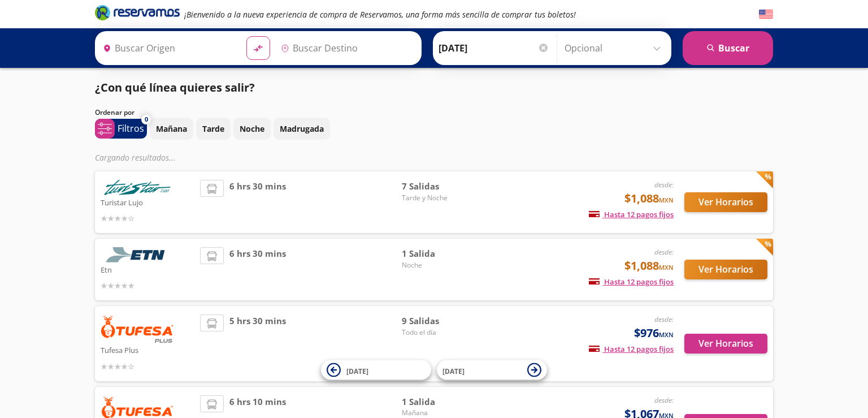
type input "[GEOGRAPHIC_DATA], [GEOGRAPHIC_DATA]"
type input "Central Zapopan, [GEOGRAPHIC_DATA]"
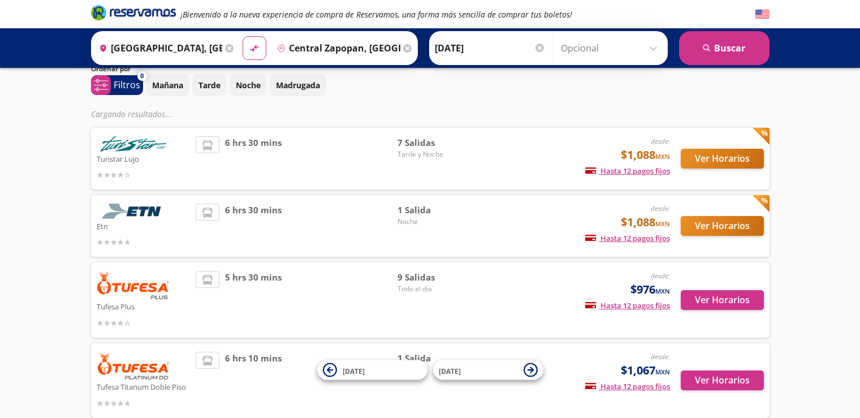
scroll to position [57, 0]
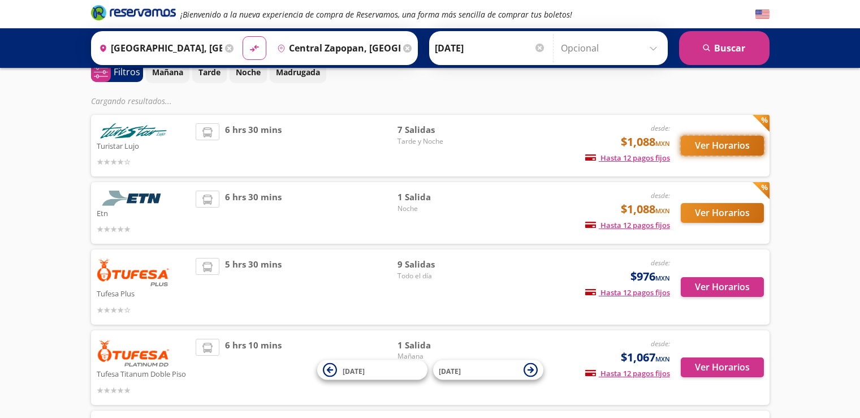
click at [704, 146] on button "Ver Horarios" at bounding box center [722, 146] width 83 height 20
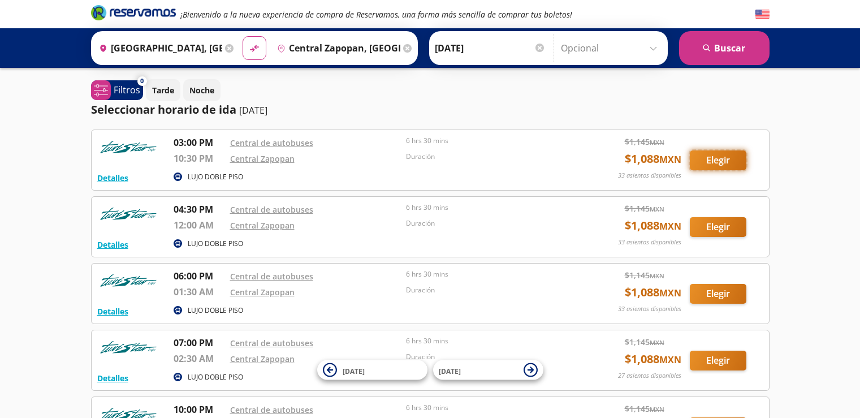
click at [723, 164] on button "Elegir" at bounding box center [718, 160] width 57 height 20
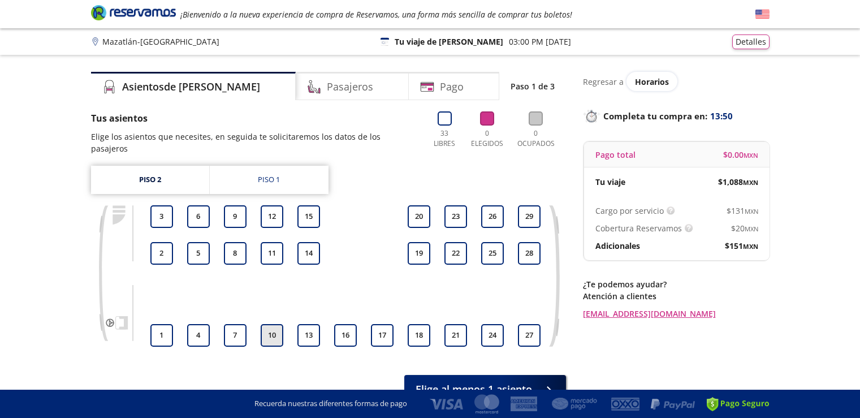
click at [268, 324] on button "10" at bounding box center [272, 335] width 23 height 23
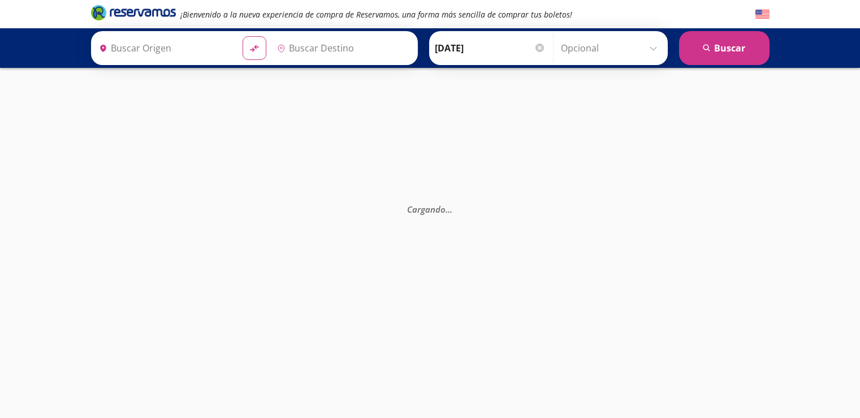
type input "[GEOGRAPHIC_DATA], [GEOGRAPHIC_DATA]"
type input "Central Zapopan, [GEOGRAPHIC_DATA]"
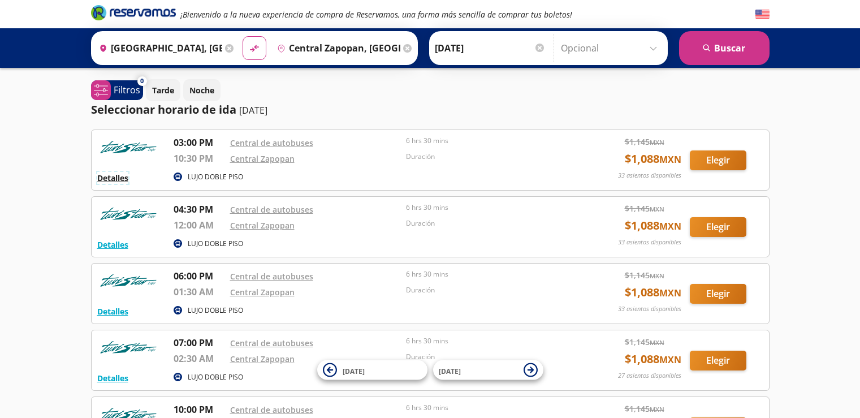
click at [123, 179] on button "Detalles" at bounding box center [112, 178] width 31 height 12
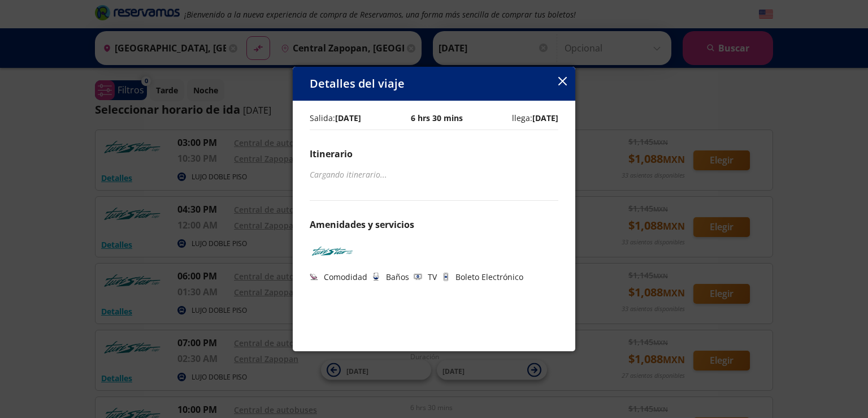
click at [345, 249] on div "Salida: 26 Sep 25 6 hrs 30 mins llega: 26 Sep 25 Itinerario Cargando itinerario…" at bounding box center [434, 194] width 249 height 176
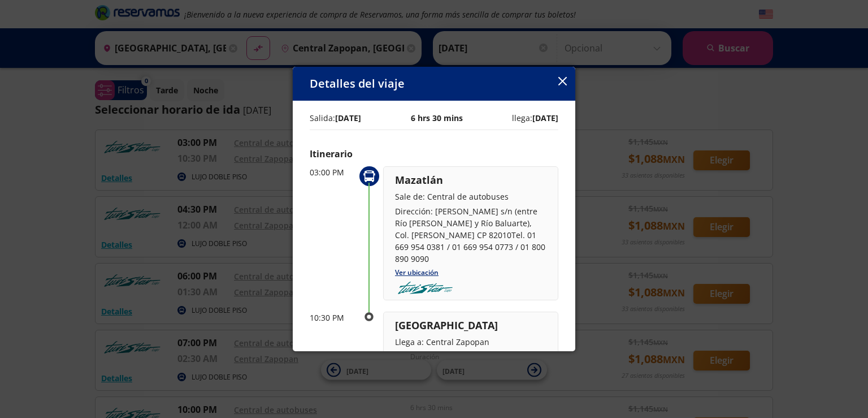
click at [566, 84] on icon "button" at bounding box center [562, 81] width 8 height 8
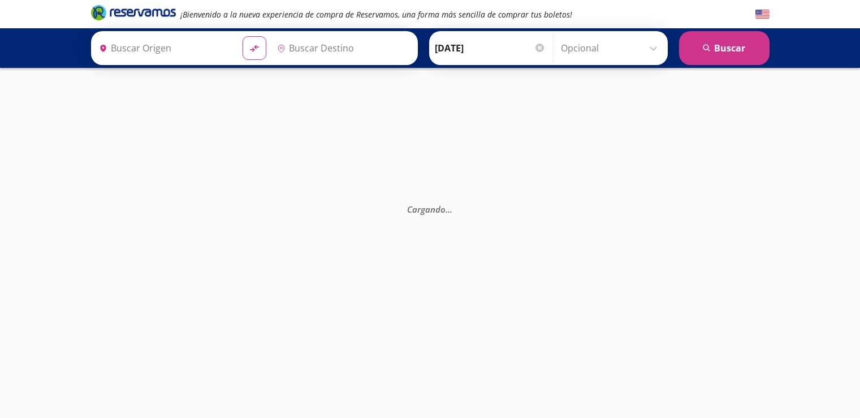
type input "Central Zapopan, [GEOGRAPHIC_DATA]"
type input "[GEOGRAPHIC_DATA], [GEOGRAPHIC_DATA]"
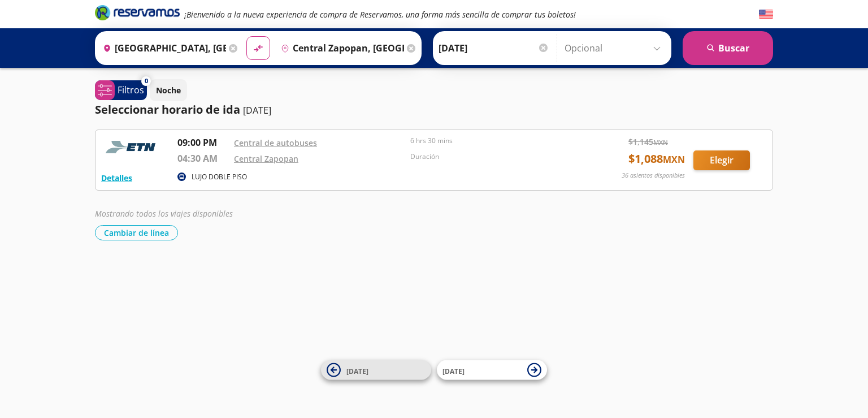
click at [337, 371] on icon at bounding box center [334, 370] width 14 height 14
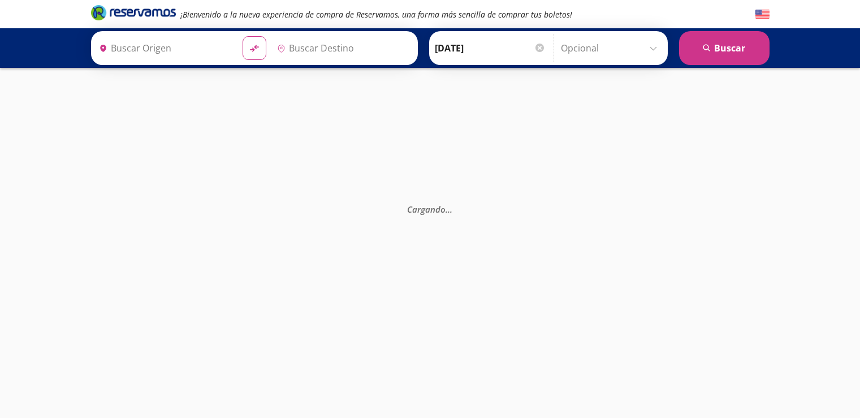
type input "Central Zapopan, [GEOGRAPHIC_DATA]"
type input "[GEOGRAPHIC_DATA], [GEOGRAPHIC_DATA]"
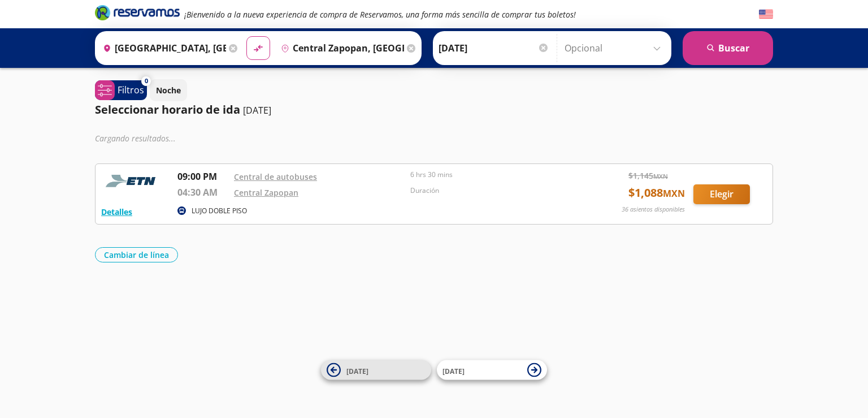
click at [333, 370] on icon at bounding box center [334, 369] width 6 height 6
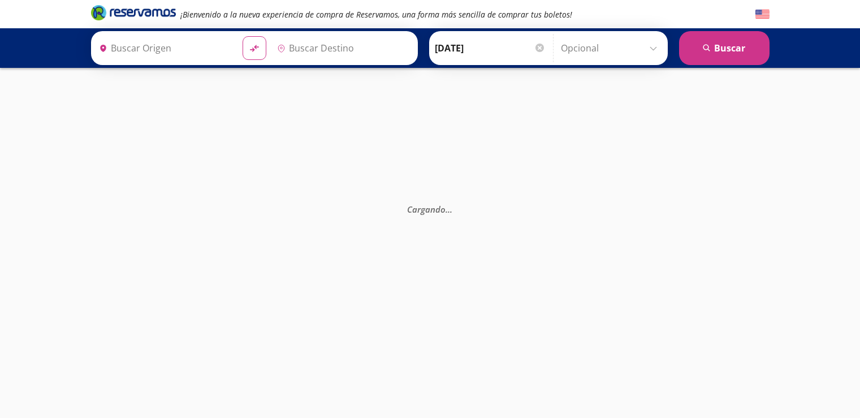
type input "[GEOGRAPHIC_DATA], [GEOGRAPHIC_DATA]"
type input "Central Zapopan, [GEOGRAPHIC_DATA]"
type input "[GEOGRAPHIC_DATA], [GEOGRAPHIC_DATA]"
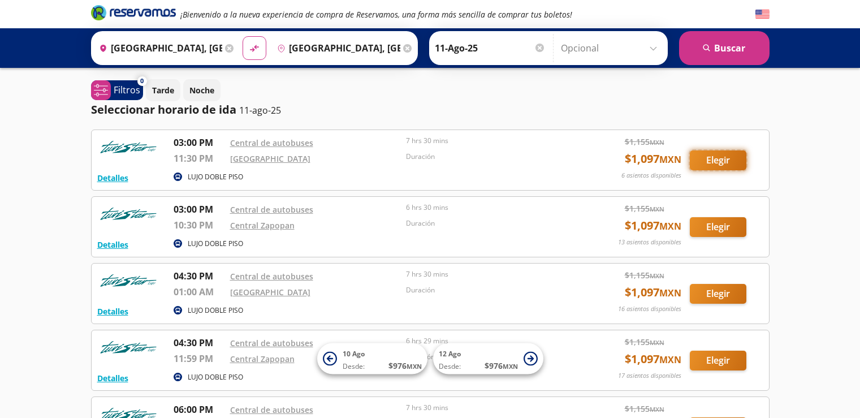
click at [711, 163] on button "Elegir" at bounding box center [718, 160] width 57 height 20
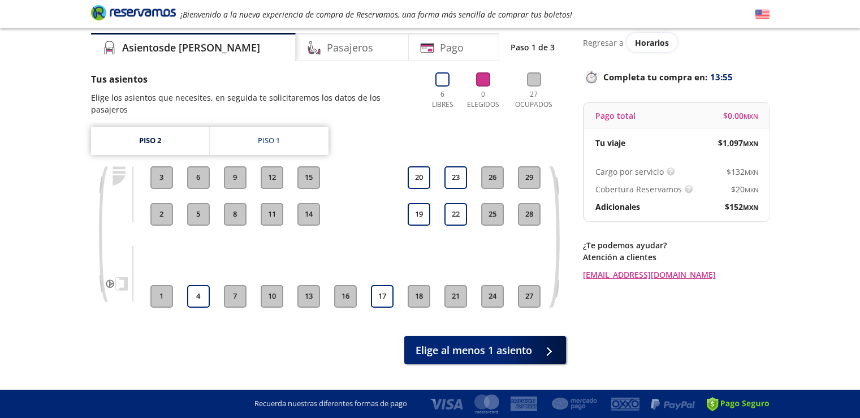
scroll to position [53, 0]
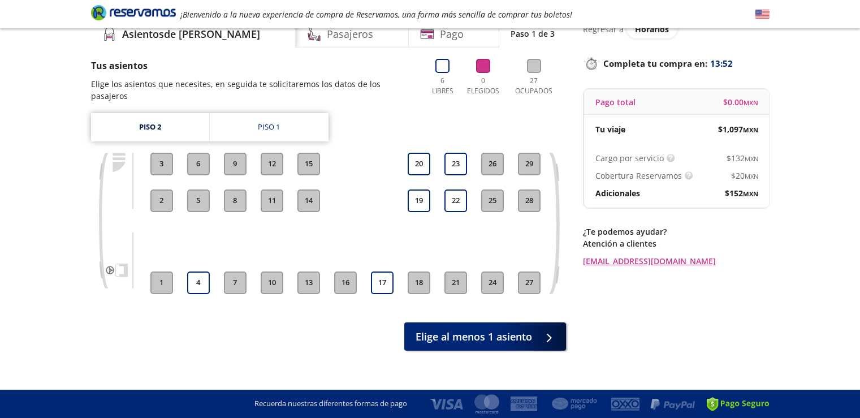
click at [454, 274] on button "21" at bounding box center [455, 282] width 23 height 23
click at [384, 272] on button "17" at bounding box center [382, 282] width 23 height 23
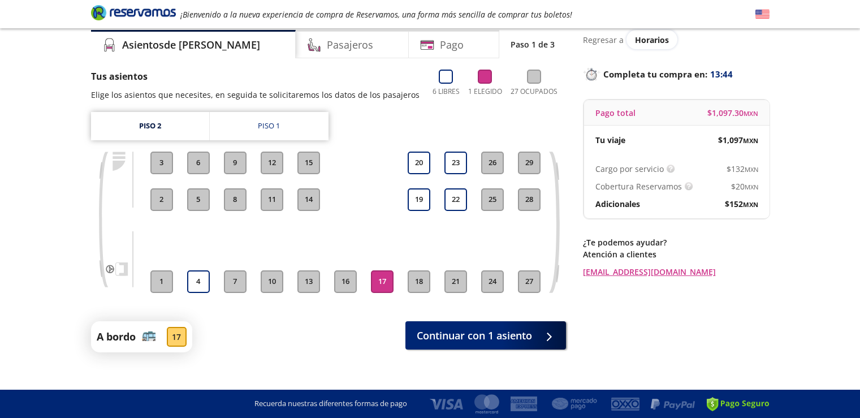
scroll to position [55, 0]
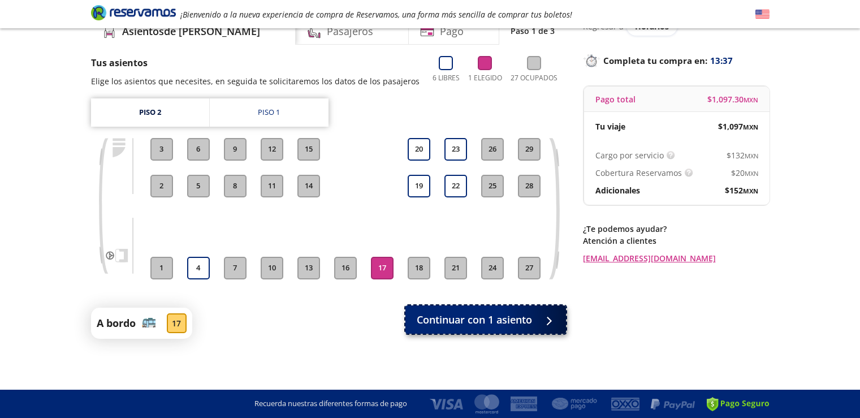
click at [456, 317] on span "Continuar con 1 asiento" at bounding box center [474, 319] width 115 height 15
